Goal: Browse casually: Explore the website without a specific task or goal

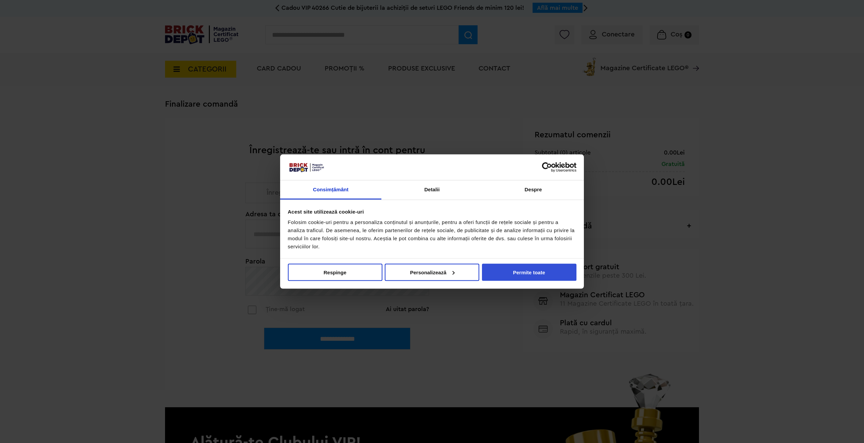
type input "**********"
click at [535, 271] on button "Permite toate" at bounding box center [529, 272] width 95 height 17
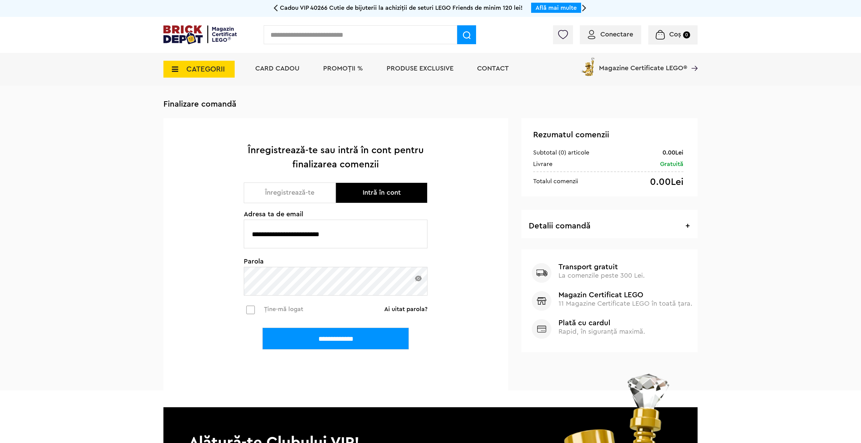
click at [355, 343] on input "**********" at bounding box center [335, 339] width 147 height 22
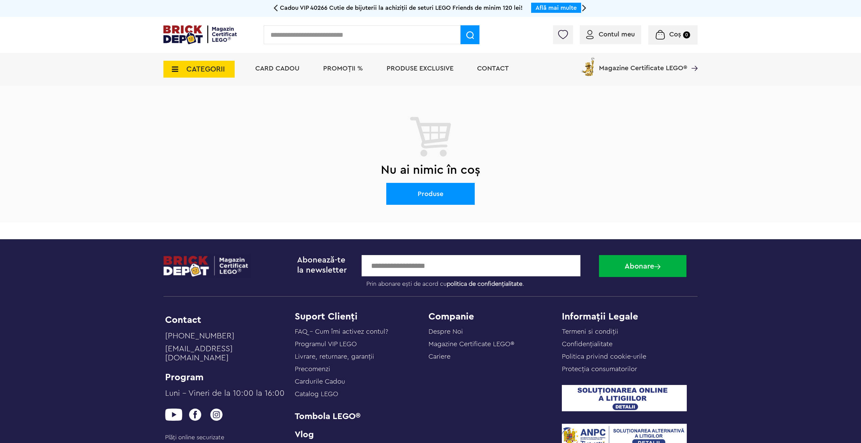
click at [216, 38] on img at bounding box center [199, 34] width 73 height 19
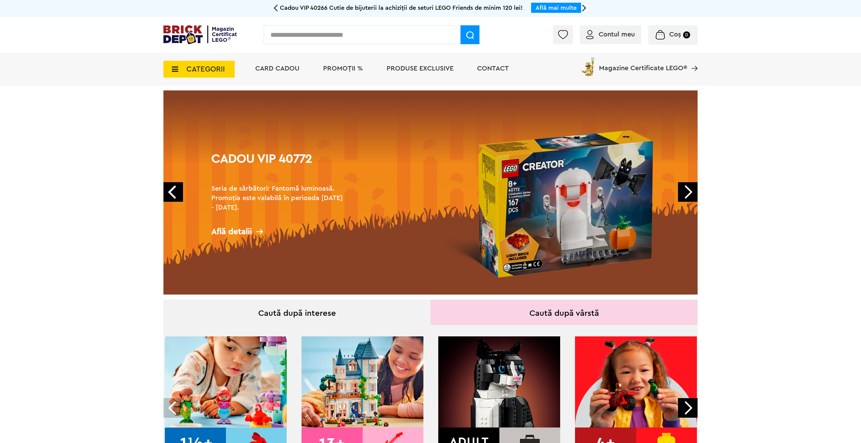
click at [685, 190] on link "Next" at bounding box center [688, 192] width 20 height 20
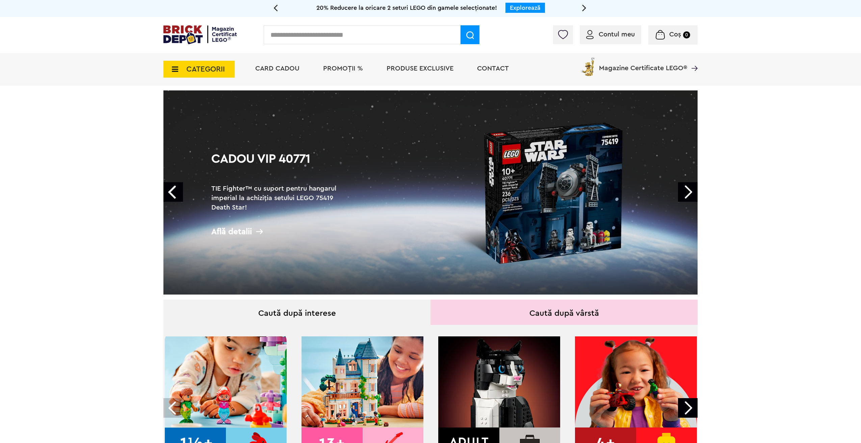
click at [685, 190] on link "Next" at bounding box center [688, 192] width 20 height 20
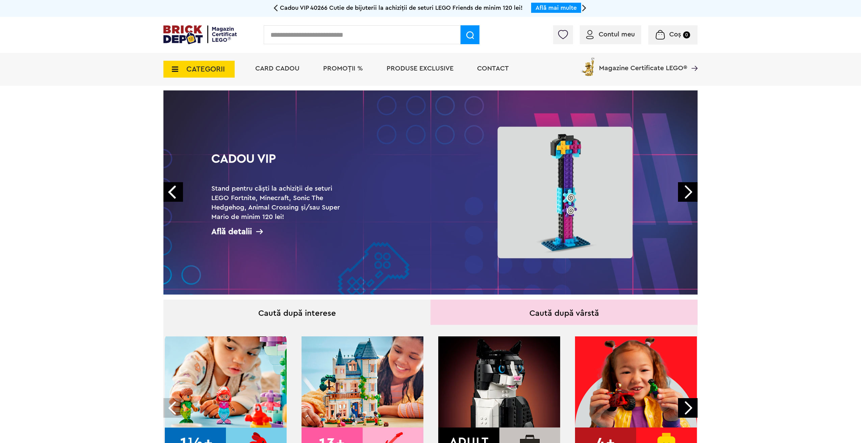
click at [685, 190] on link "Next" at bounding box center [688, 192] width 20 height 20
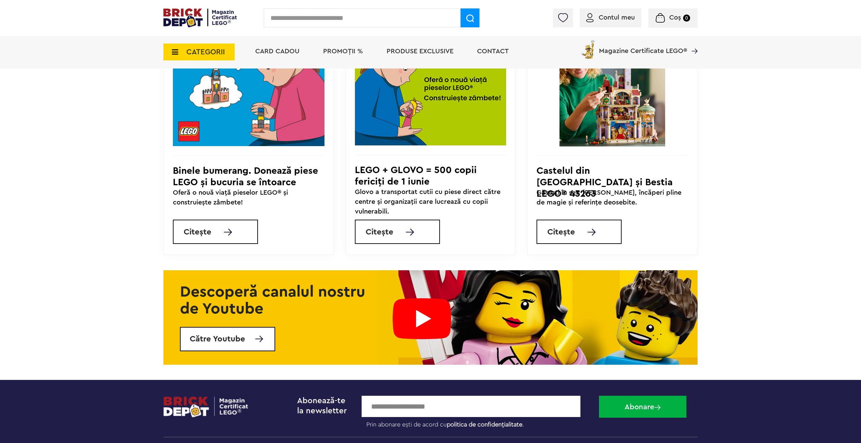
scroll to position [2161, 0]
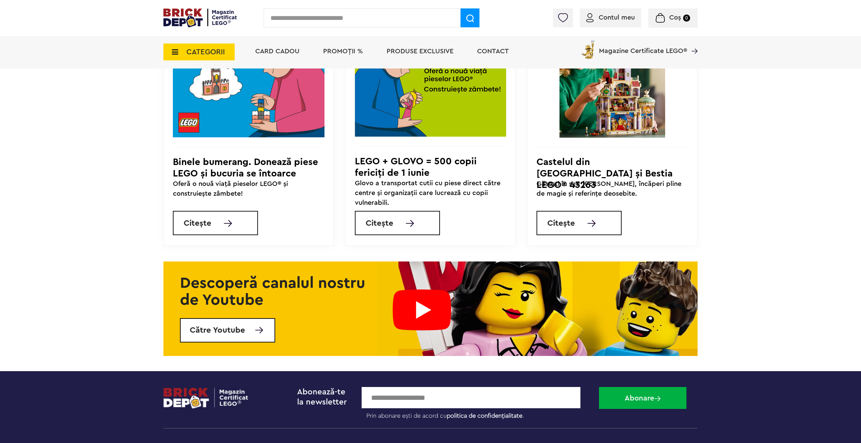
drag, startPoint x: 109, startPoint y: 258, endPoint x: 113, endPoint y: 250, distance: 9.1
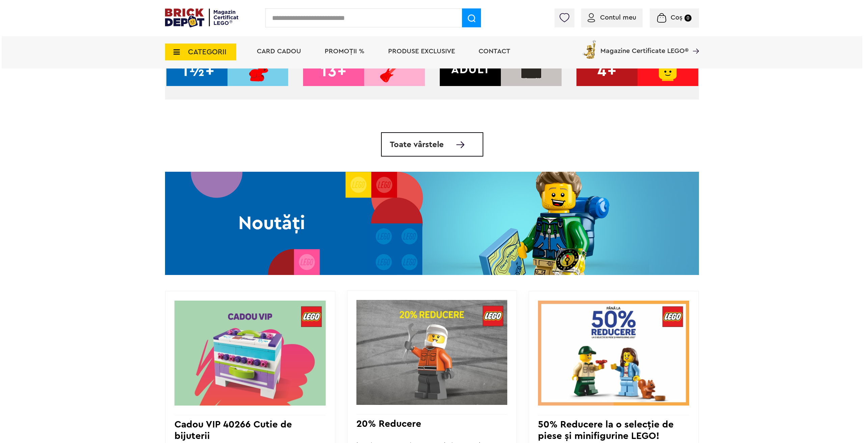
scroll to position [0, 0]
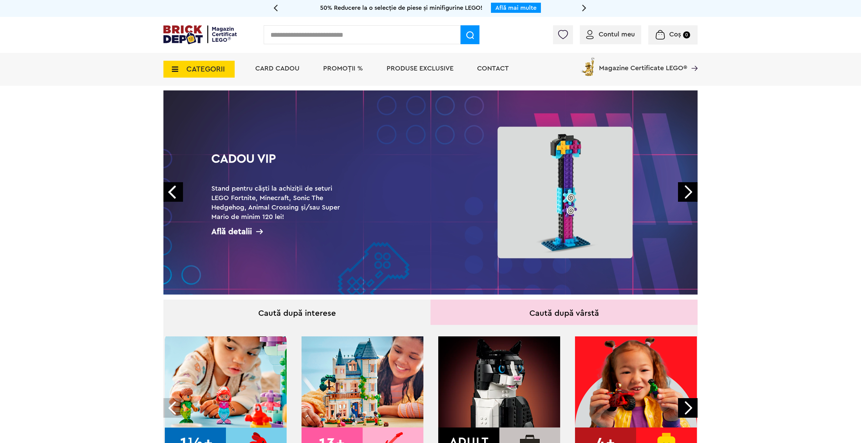
click at [175, 68] on icon at bounding box center [173, 69] width 10 height 7
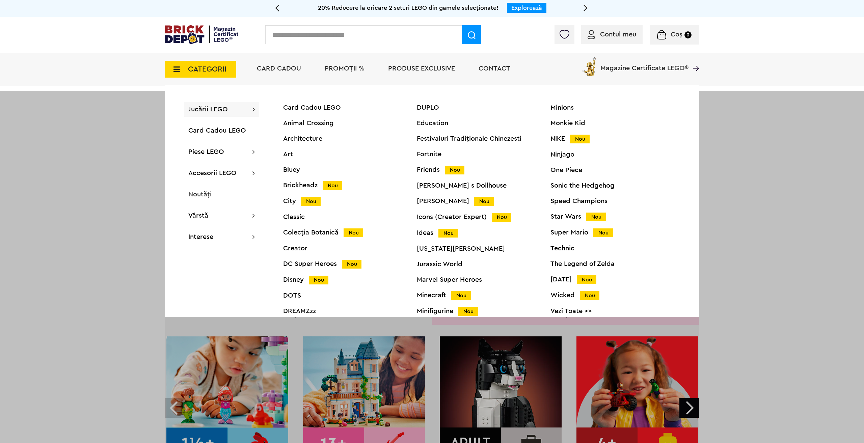
click at [341, 72] on span "PROMOȚII %" at bounding box center [345, 68] width 40 height 7
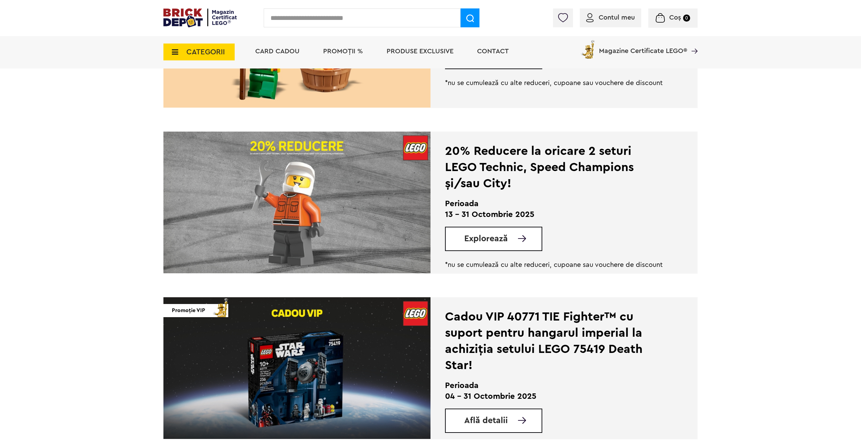
scroll to position [203, 0]
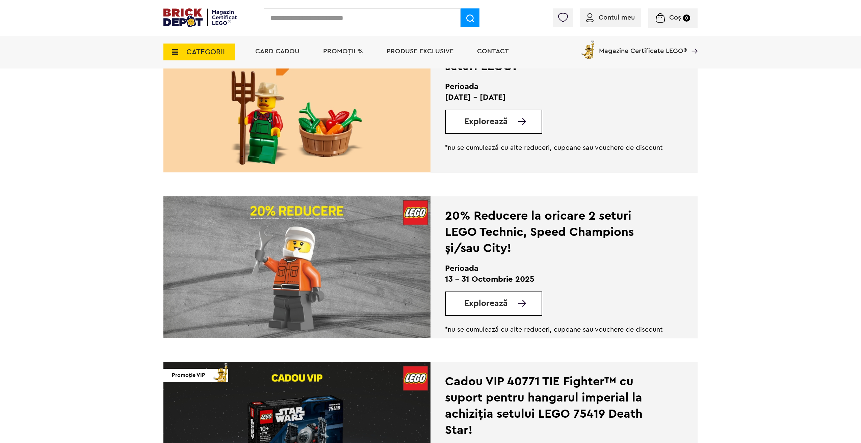
click at [359, 263] on img at bounding box center [296, 268] width 267 height 142
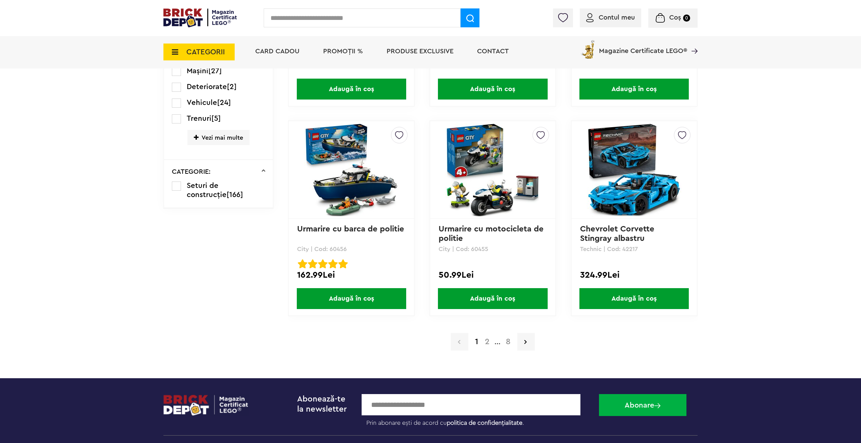
scroll to position [1283, 0]
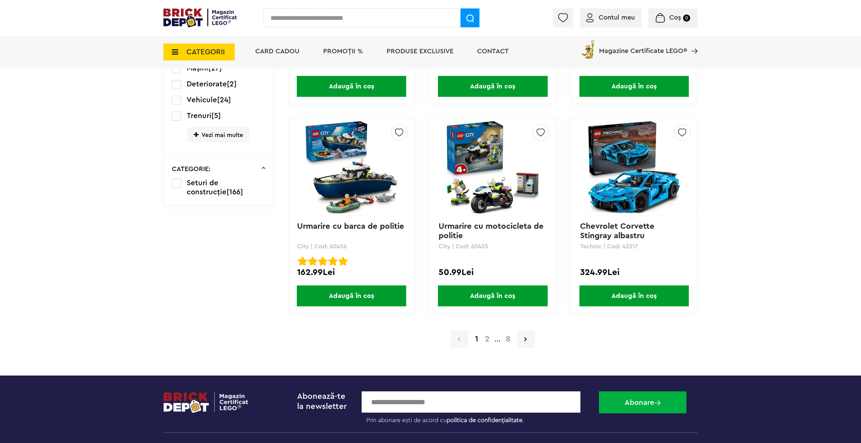
click at [487, 341] on a=LEGO%20Technic&lego=1&order=1&page=2"] "2" at bounding box center [486, 339] width 11 height 8
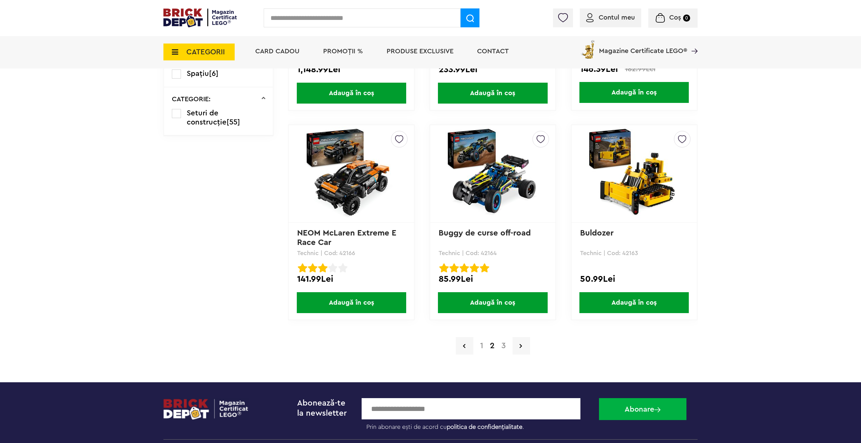
scroll to position [1317, 0]
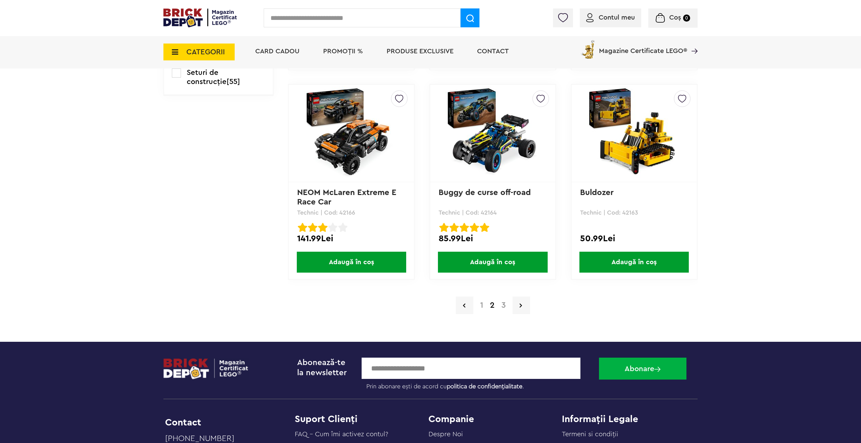
click at [502, 306] on a=LEGO%20Technic&lego=1&order=1&page=3"] "3" at bounding box center [503, 306] width 11 height 8
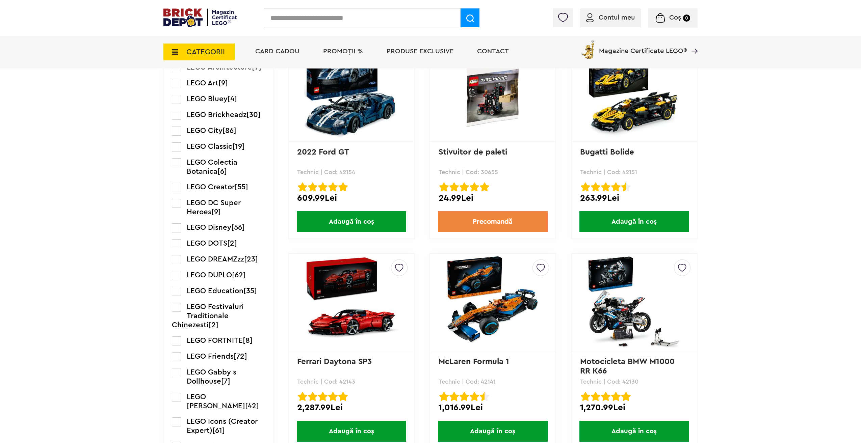
scroll to position [439, 0]
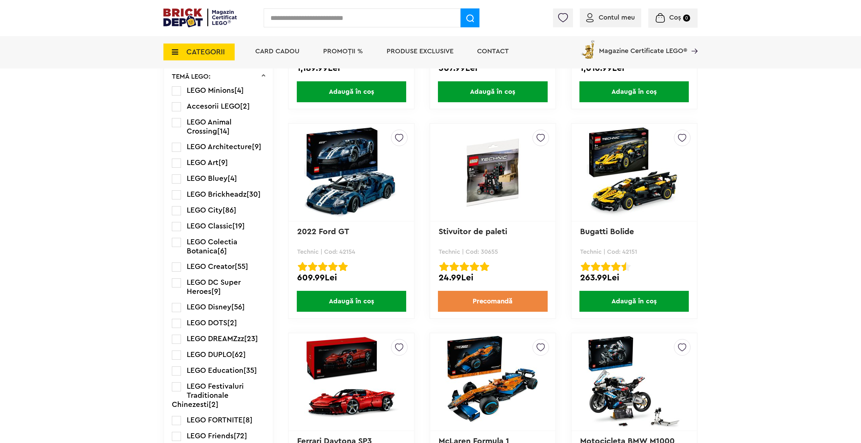
click at [201, 13] on img at bounding box center [199, 17] width 73 height 19
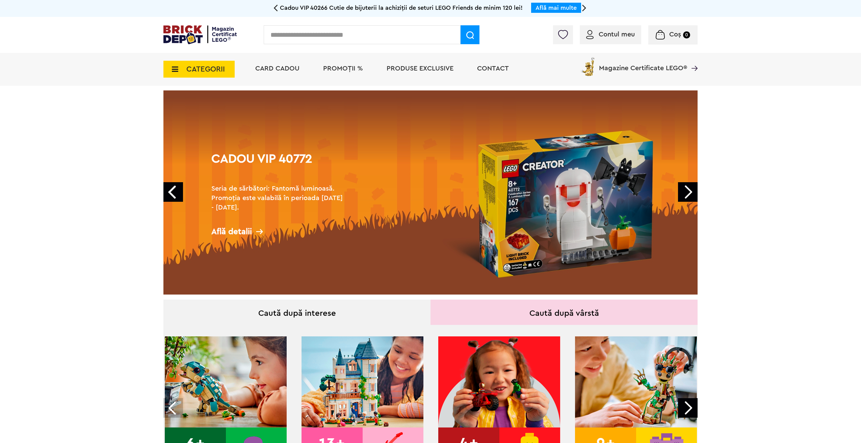
click at [284, 194] on h2 "Seria de sărbători: Fantomă luminoasă. Promoția este valabilă în perioada 28.09…" at bounding box center [278, 198] width 135 height 28
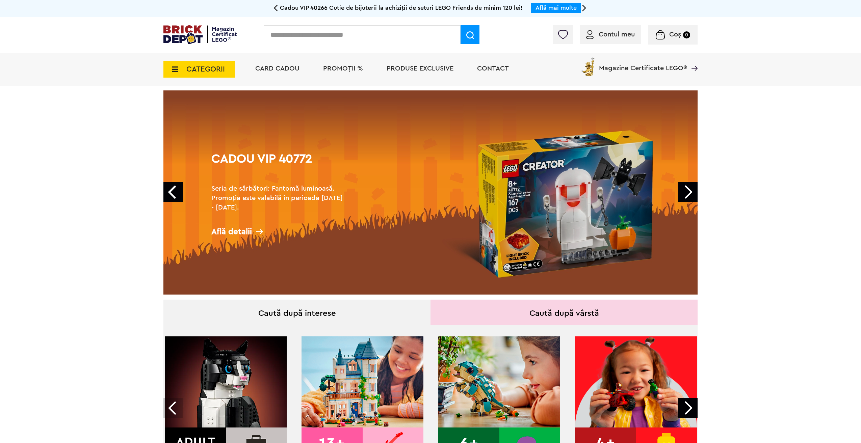
click at [544, 215] on link "Cadou VIP 40772 Seria de sărbători: Fantomă luminoasă. Promoția este valabilă î…" at bounding box center [430, 192] width 534 height 204
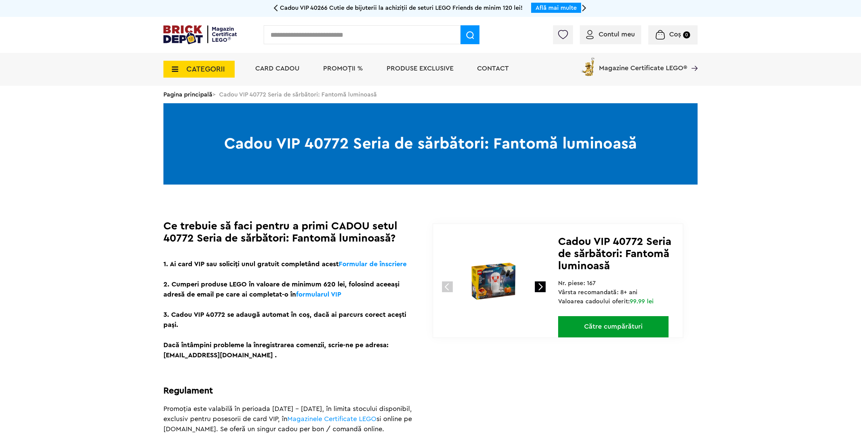
click at [507, 283] on img at bounding box center [493, 281] width 90 height 90
click at [541, 289] on link at bounding box center [540, 287] width 11 height 11
click at [540, 290] on link at bounding box center [540, 287] width 11 height 11
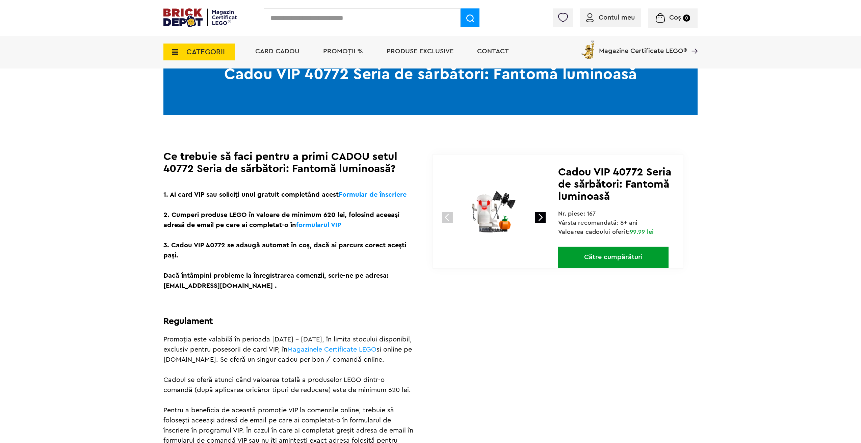
scroll to position [101, 0]
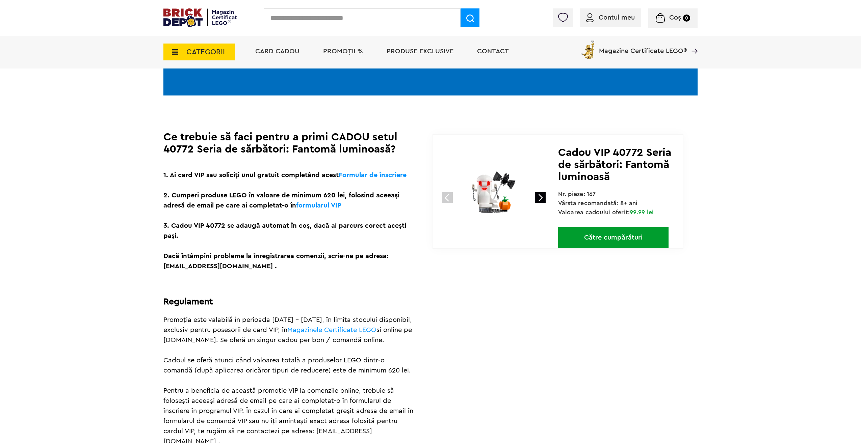
click at [9, 433] on div "Cadou VIP 40266 Cutie de bijuterii la achiziții de seturi LEGO Friends de minim…" at bounding box center [430, 228] width 861 height 659
